Goal: Task Accomplishment & Management: Complete application form

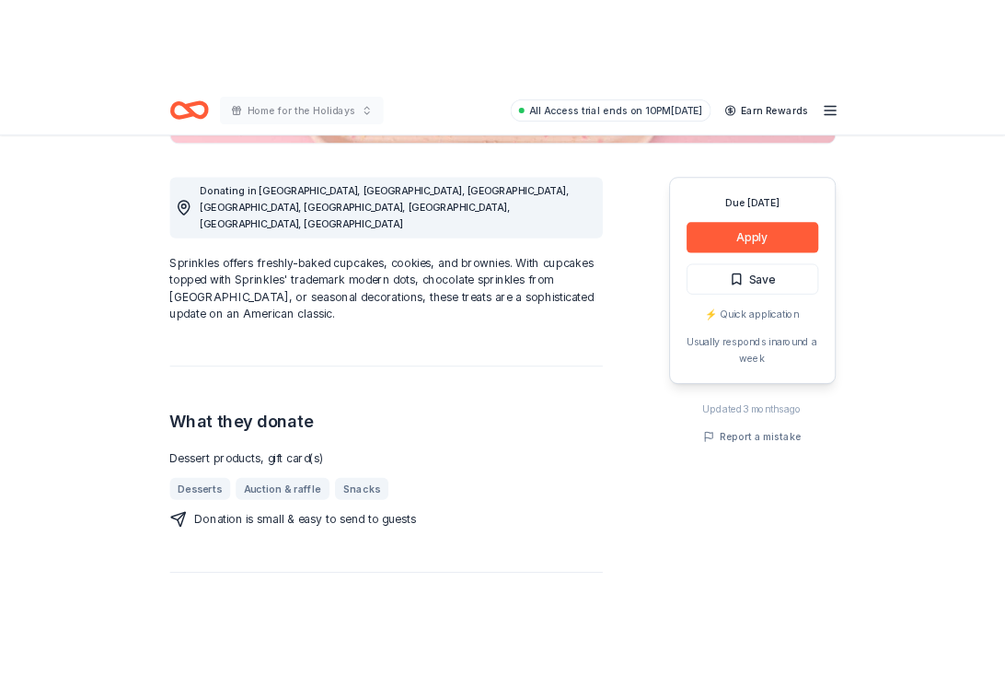
scroll to position [485, 0]
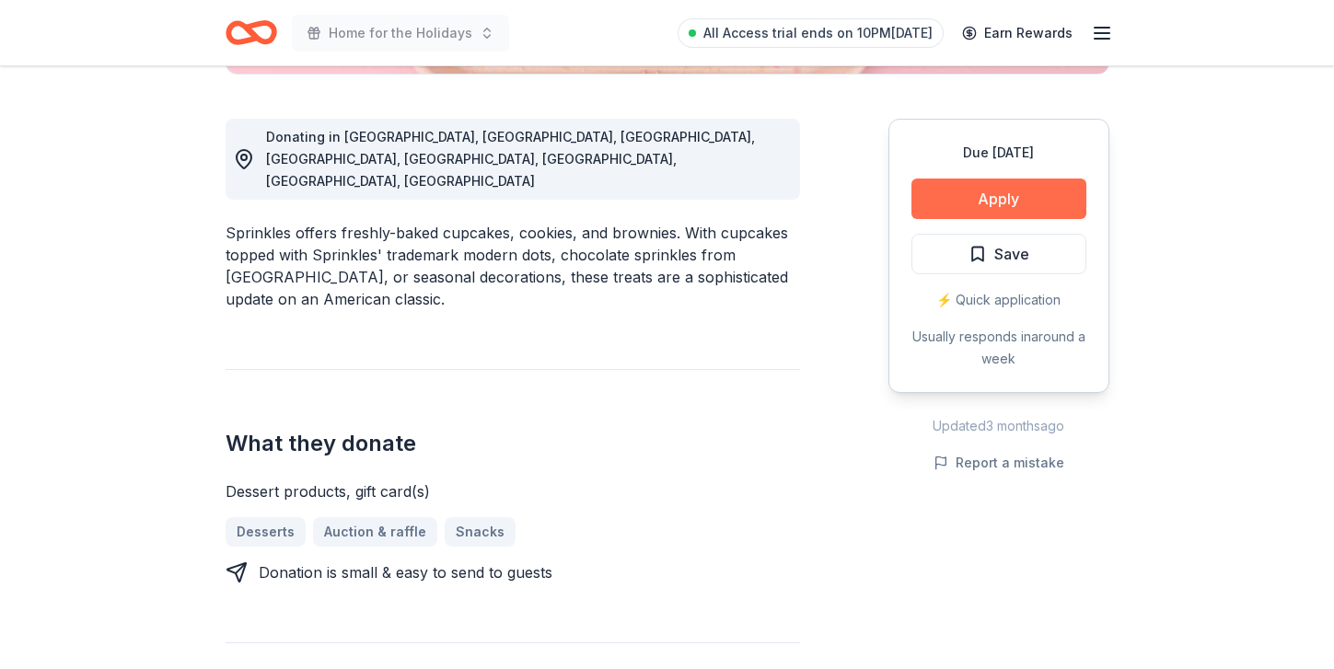
click at [961, 189] on button "Apply" at bounding box center [999, 199] width 175 height 41
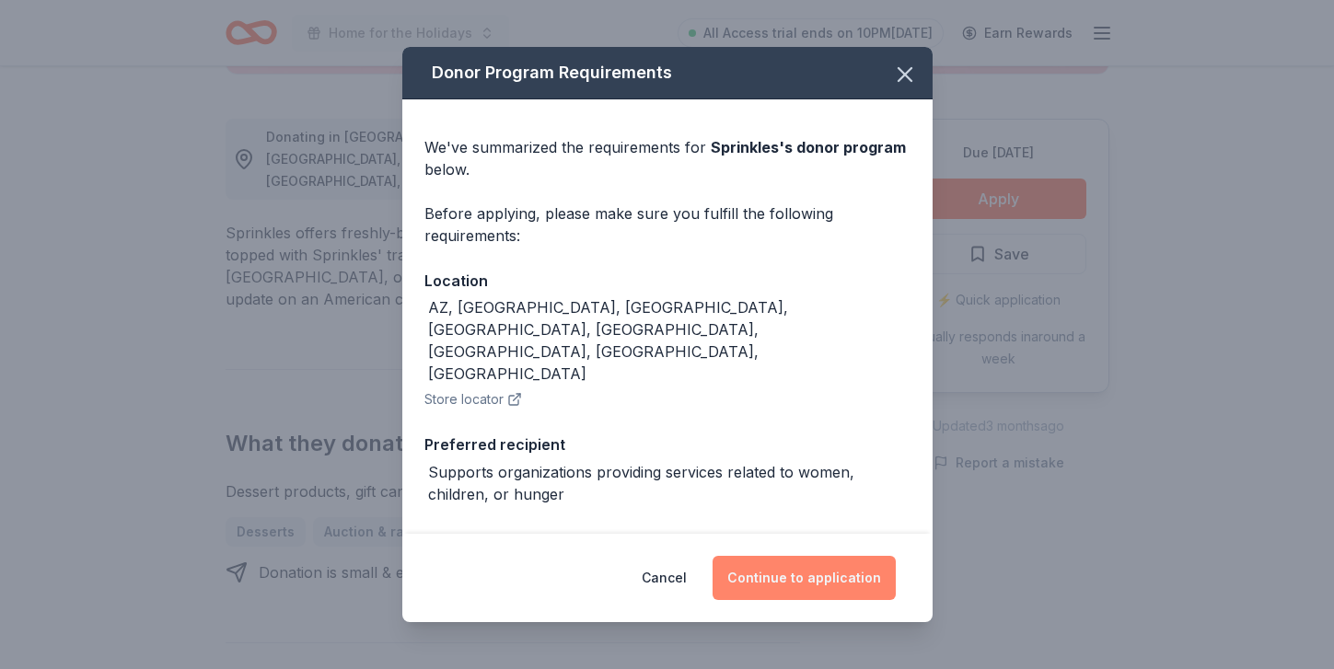
click at [846, 581] on button "Continue to application" at bounding box center [804, 578] width 183 height 44
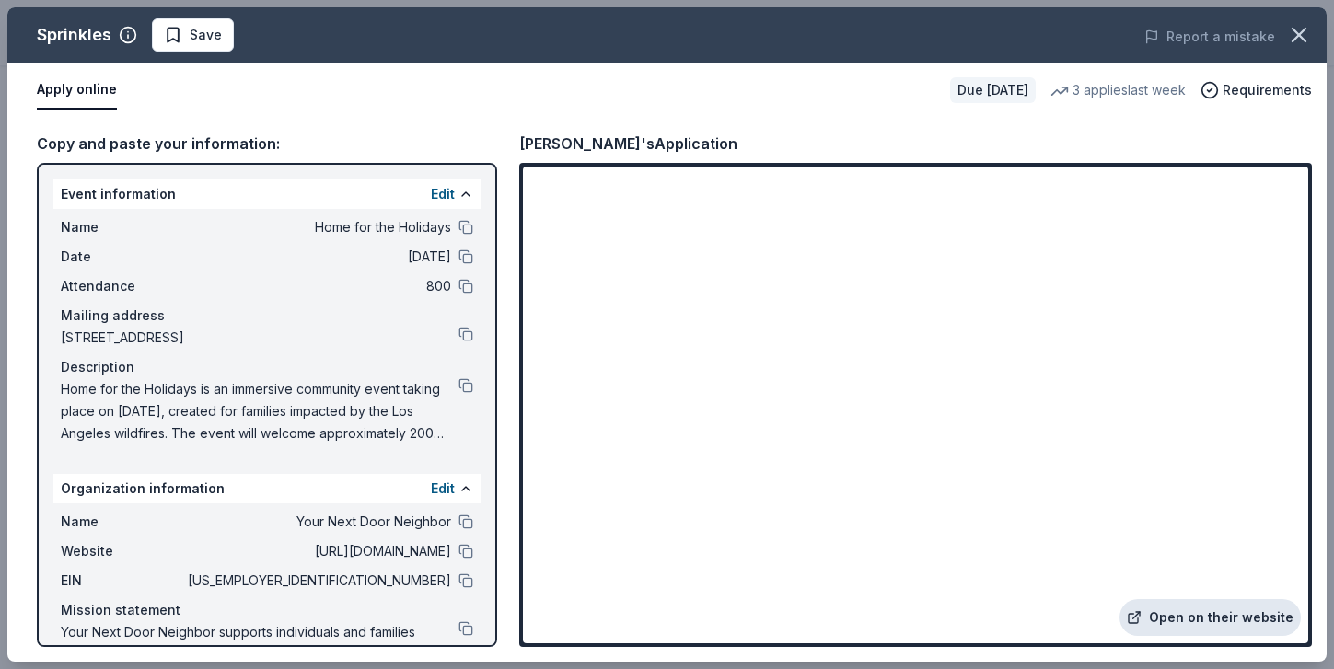
click at [1171, 618] on link "Open on their website" at bounding box center [1210, 617] width 181 height 37
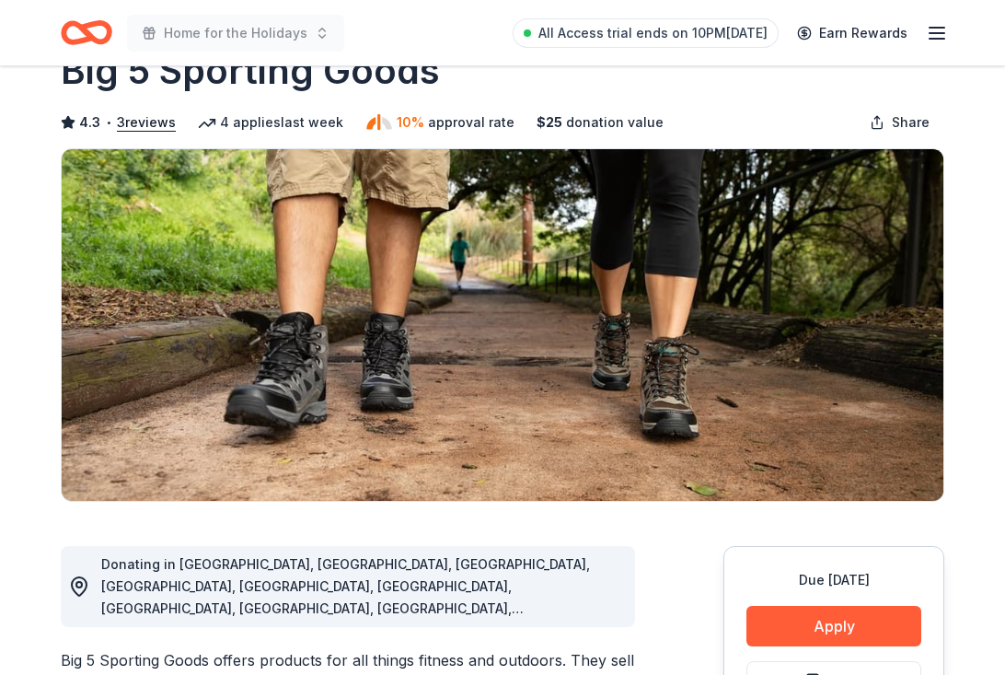
scroll to position [98, 0]
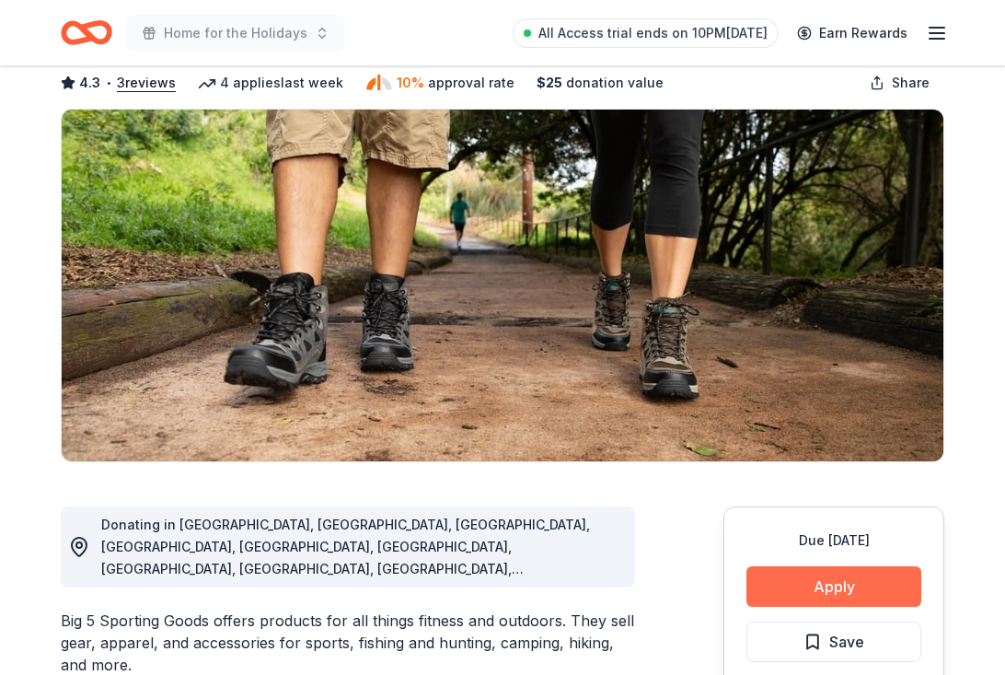
click at [778, 594] on button "Apply" at bounding box center [834, 586] width 175 height 41
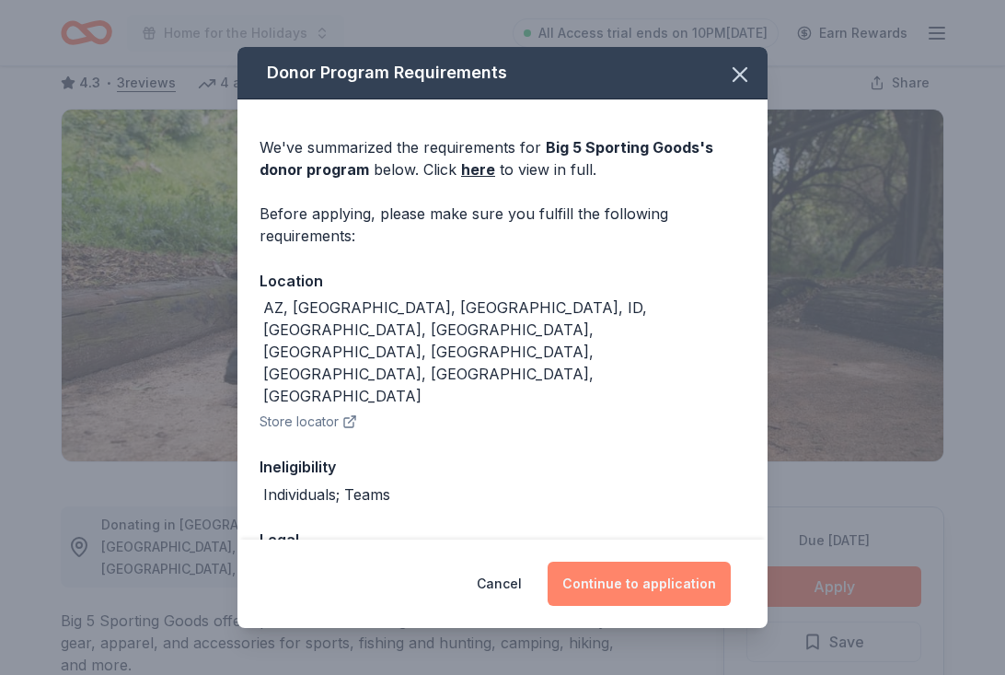
click at [639, 575] on button "Continue to application" at bounding box center [639, 584] width 183 height 44
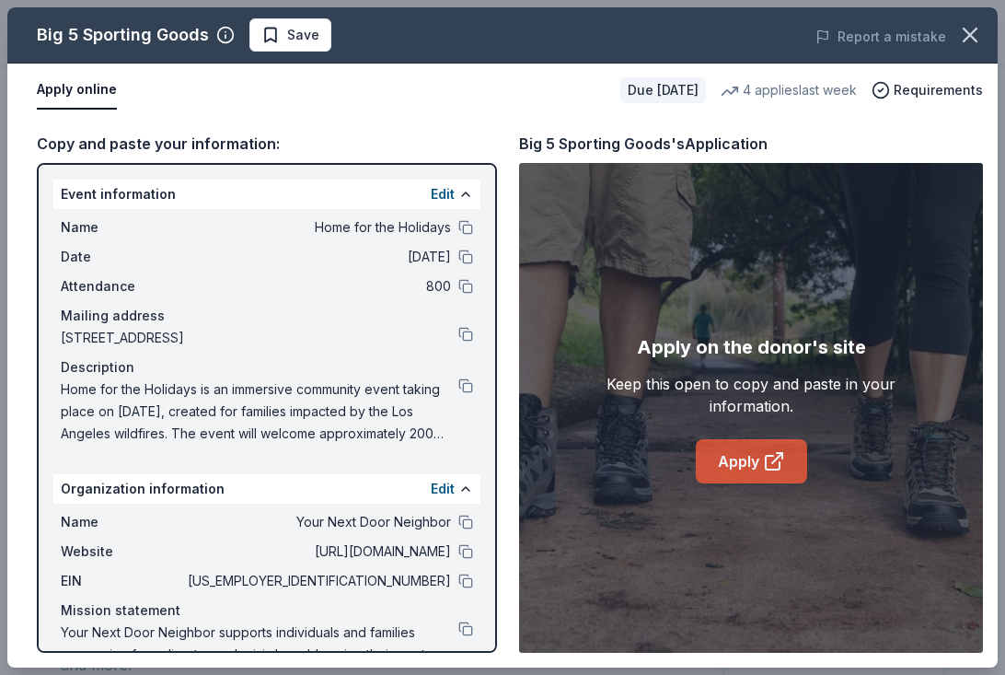
click at [710, 458] on link "Apply" at bounding box center [751, 461] width 111 height 44
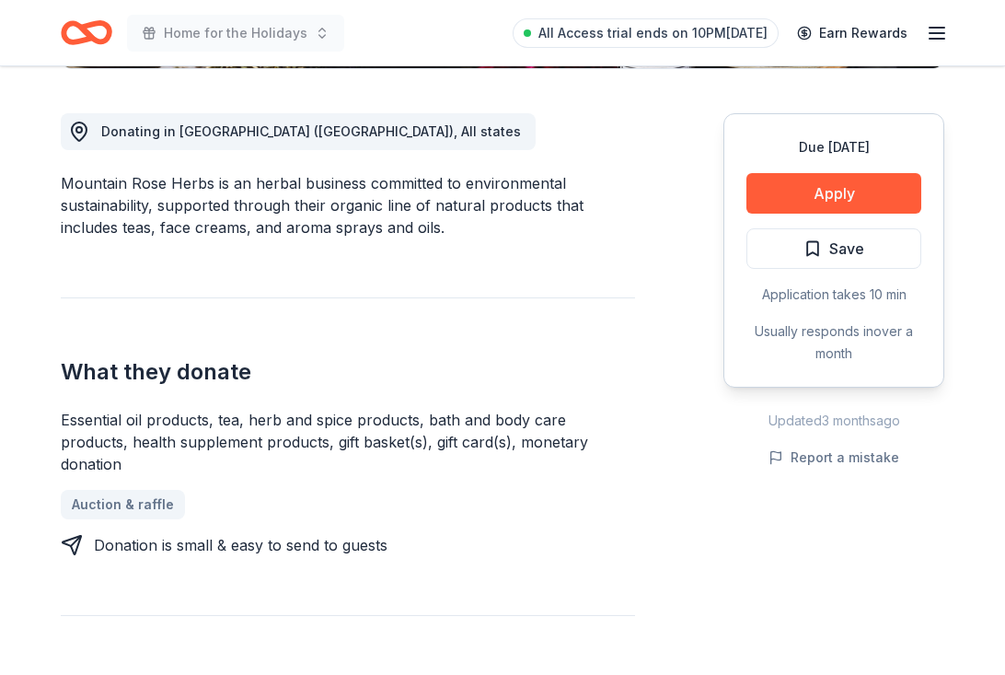
scroll to position [590, 0]
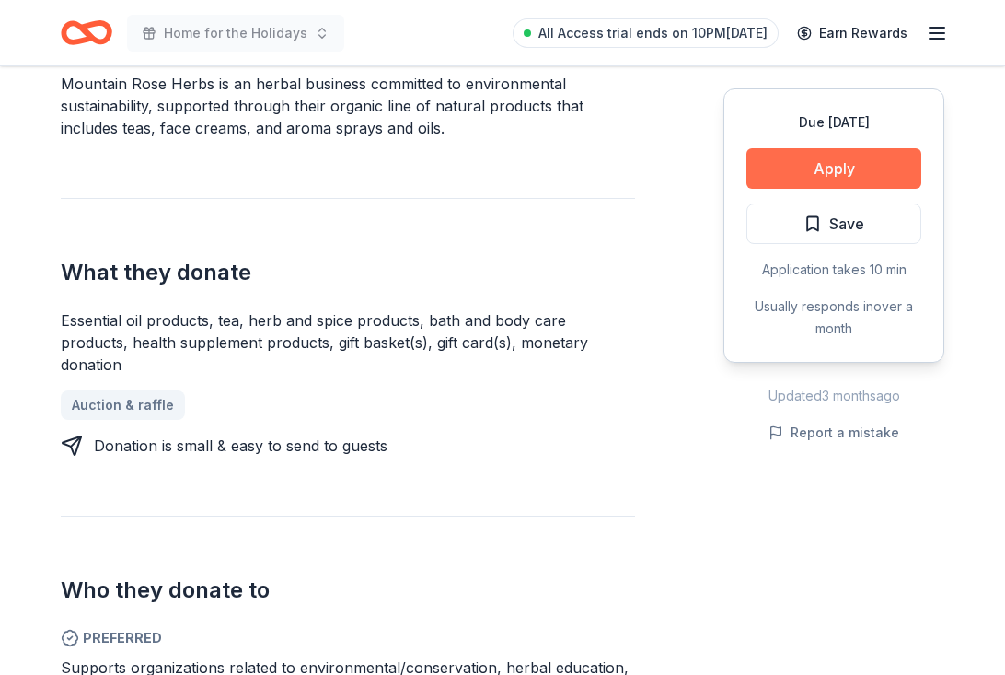
click at [853, 164] on button "Apply" at bounding box center [834, 168] width 175 height 41
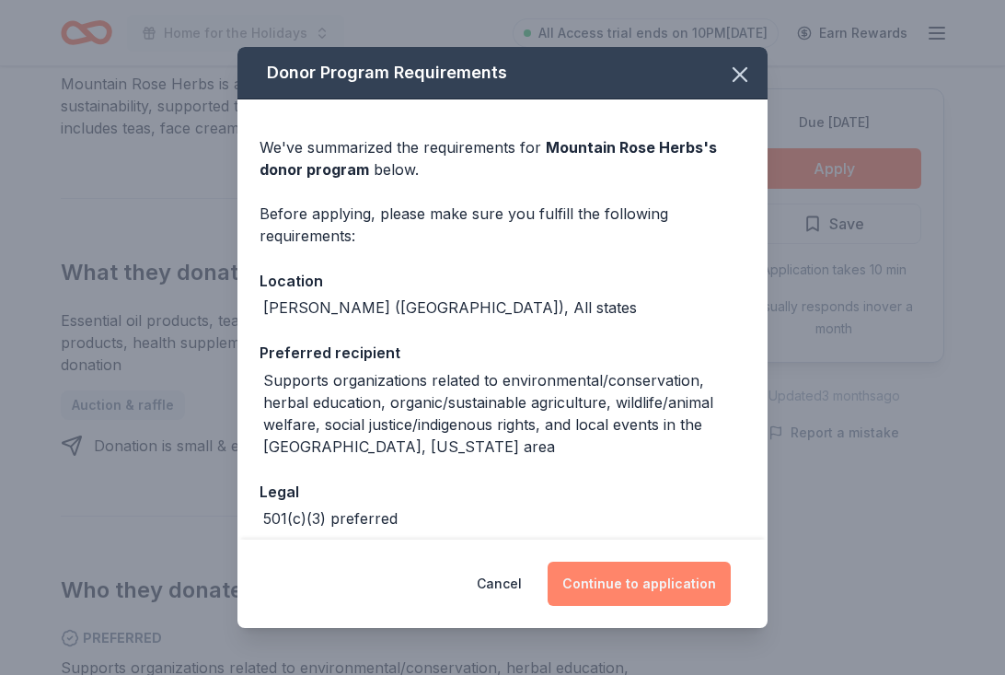
click at [630, 577] on button "Continue to application" at bounding box center [639, 584] width 183 height 44
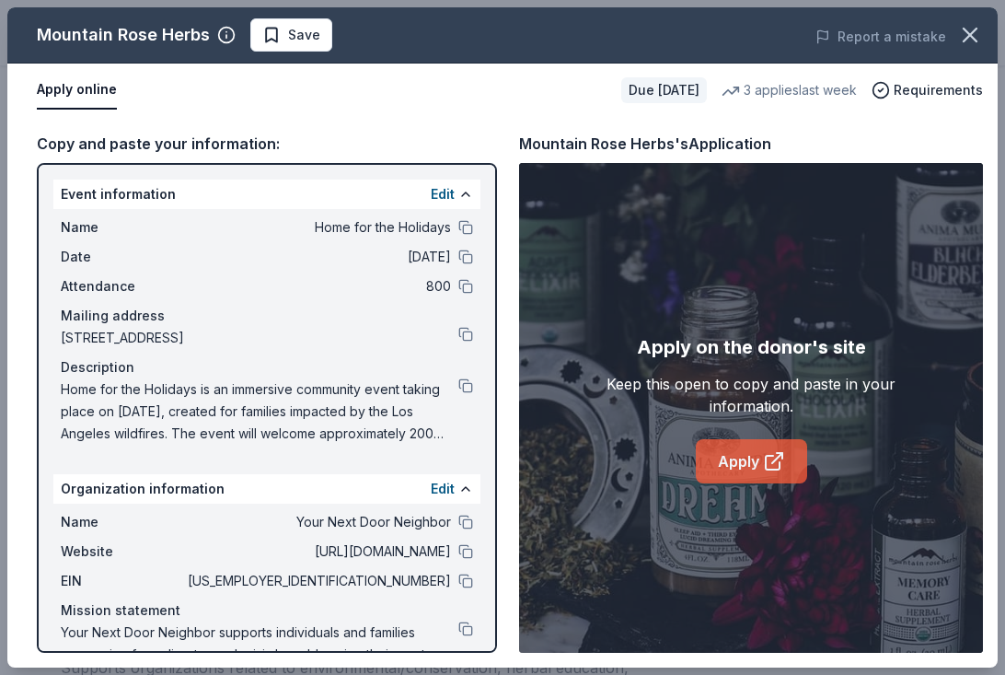
click at [736, 455] on link "Apply" at bounding box center [751, 461] width 111 height 44
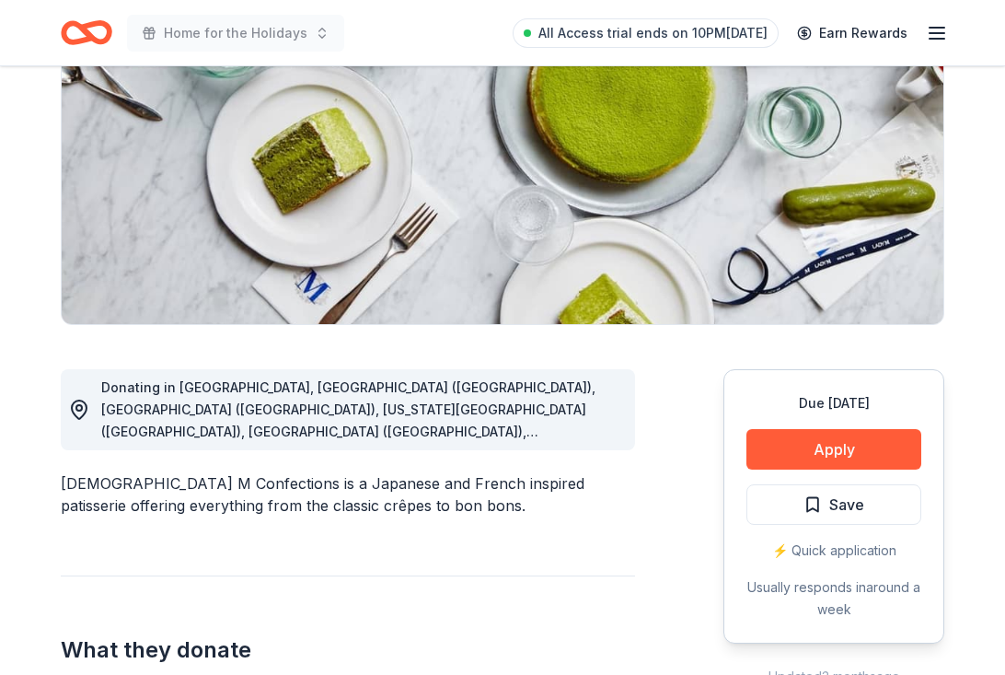
scroll to position [254, 0]
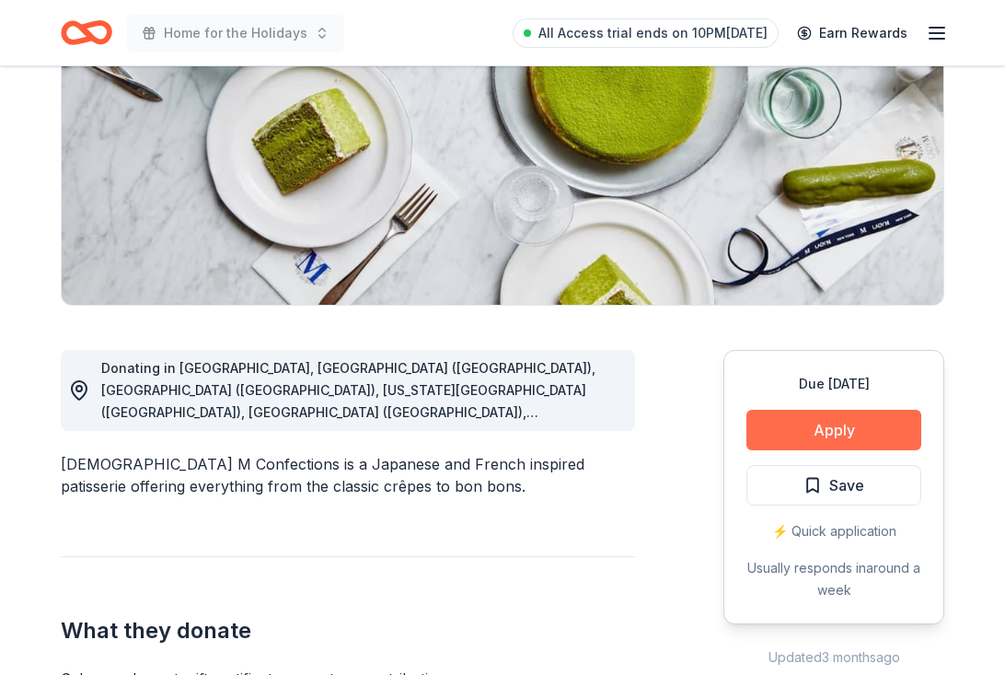
click at [832, 436] on button "Apply" at bounding box center [834, 430] width 175 height 41
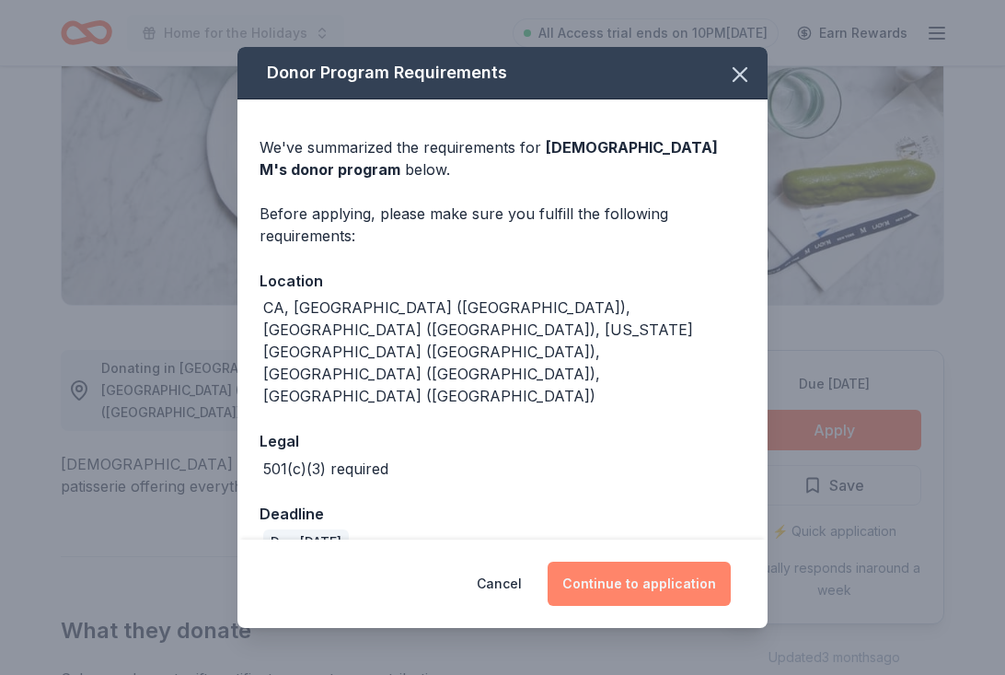
click at [616, 571] on button "Continue to application" at bounding box center [639, 584] width 183 height 44
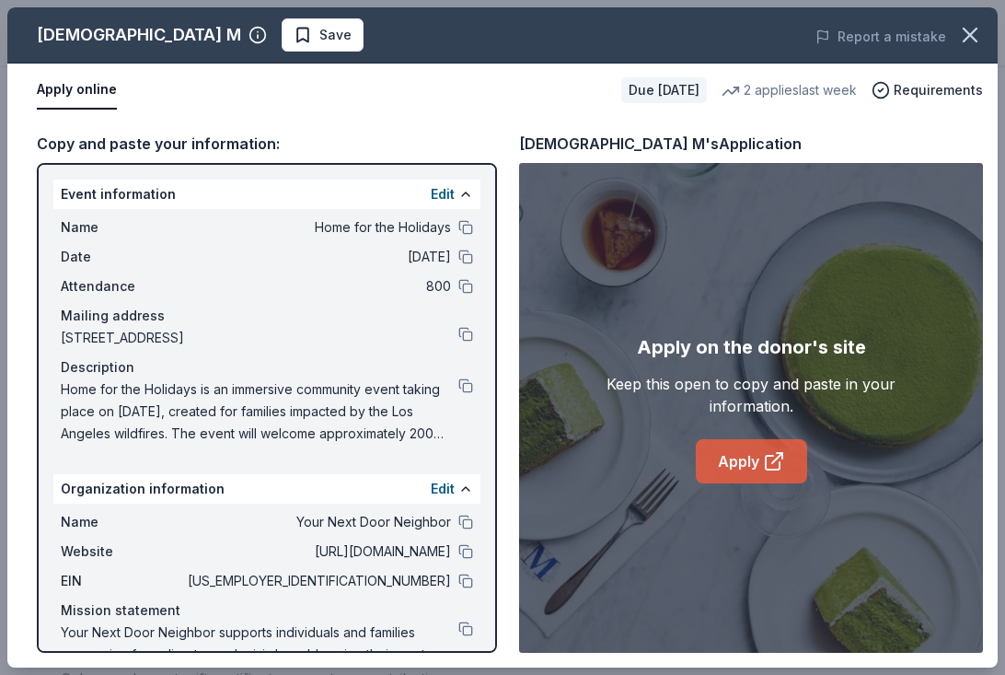
click at [760, 459] on link "Apply" at bounding box center [751, 461] width 111 height 44
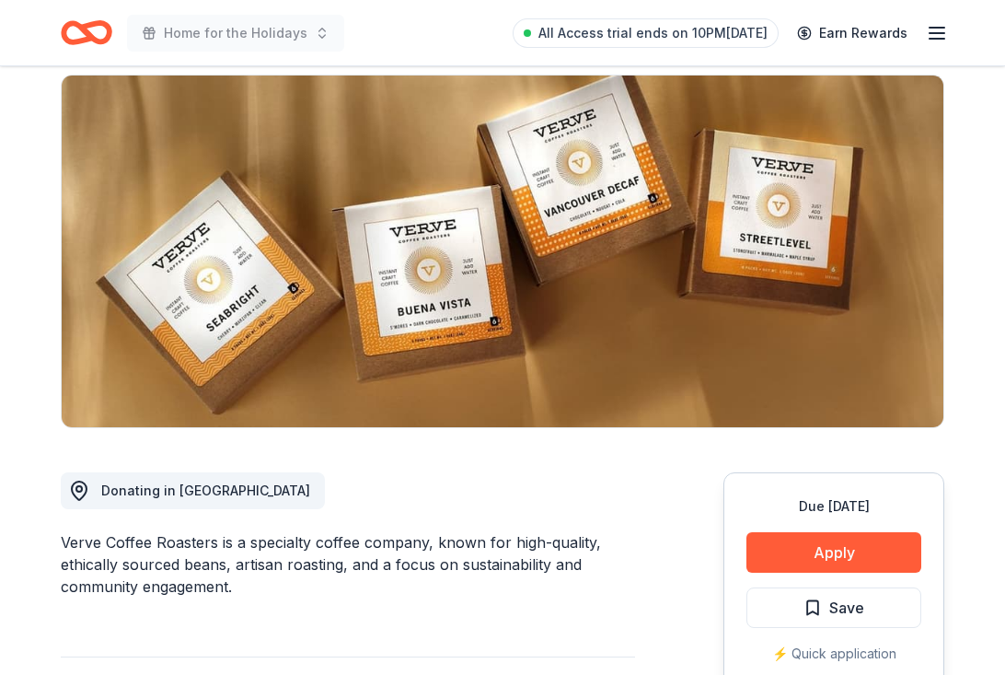
scroll to position [215, 0]
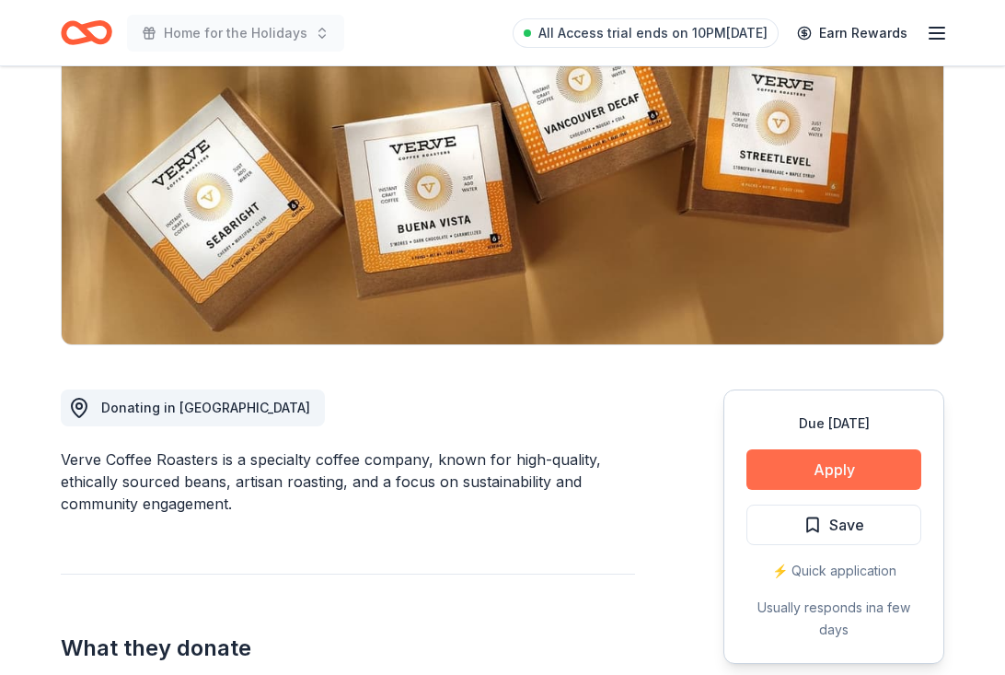
click at [803, 468] on button "Apply" at bounding box center [834, 469] width 175 height 41
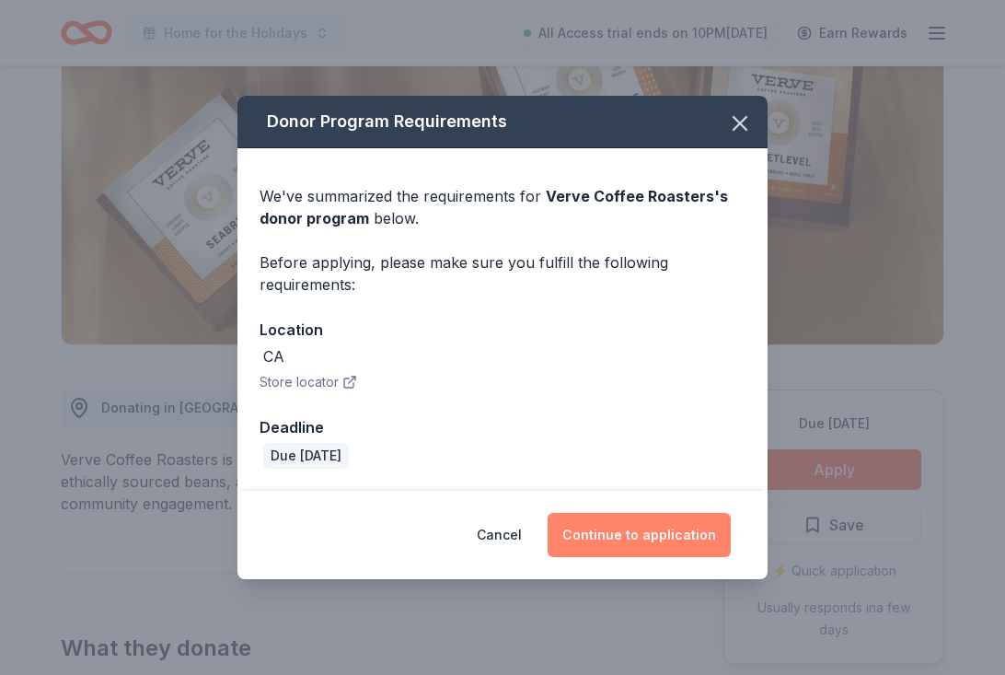
click at [682, 529] on button "Continue to application" at bounding box center [639, 535] width 183 height 44
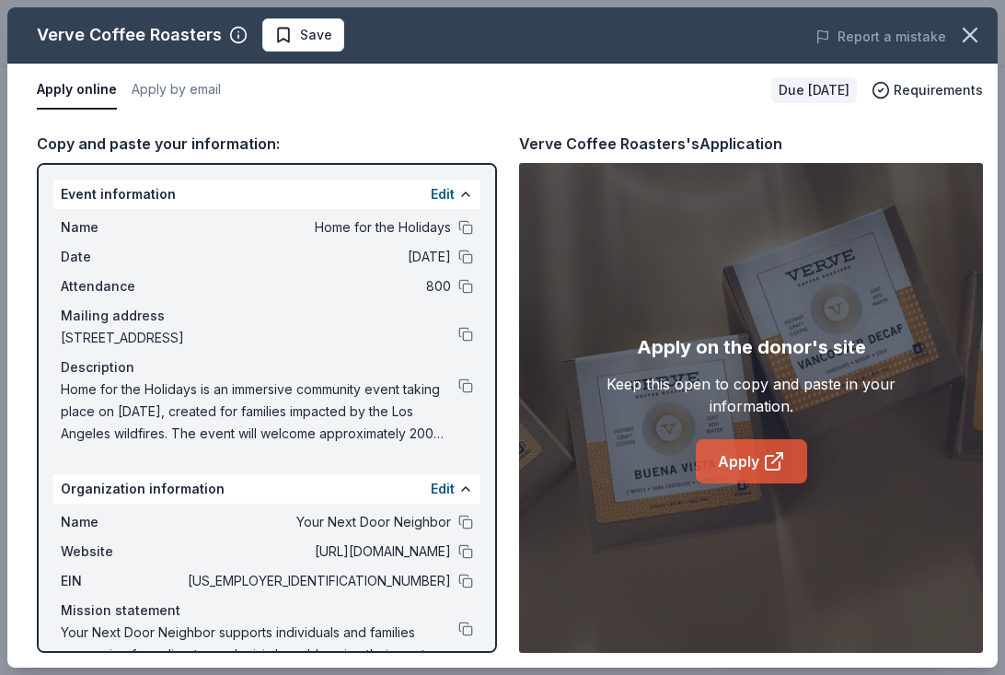
click at [718, 462] on link "Apply" at bounding box center [751, 461] width 111 height 44
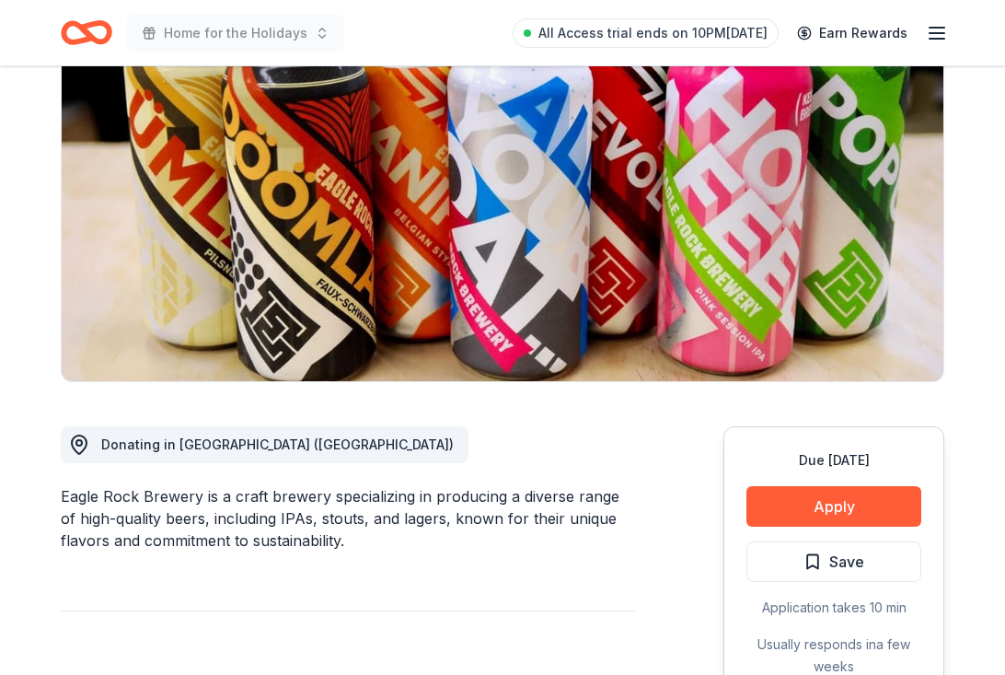
scroll to position [166, 0]
